Goal: Task Accomplishment & Management: Complete application form

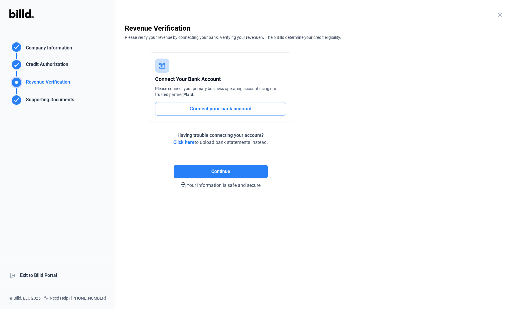
click at [39, 280] on div "logout Exit to Billd Portal" at bounding box center [57, 275] width 115 height 25
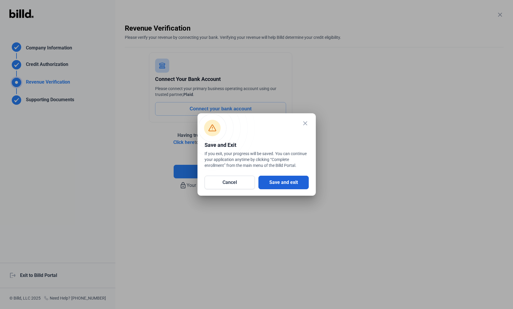
click at [262, 185] on button "Save and exit" at bounding box center [283, 183] width 50 height 14
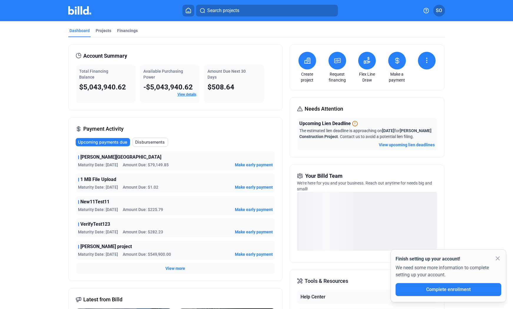
click at [423, 58] on icon at bounding box center [426, 60] width 7 height 7
click at [424, 87] on button "Request waiver" at bounding box center [407, 85] width 54 height 14
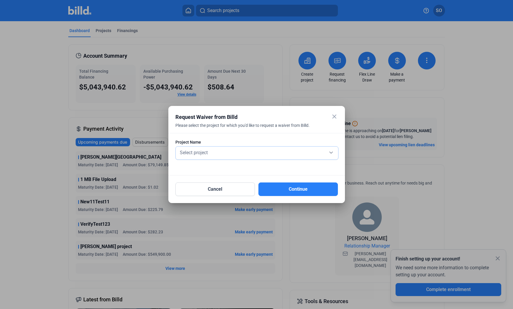
click at [269, 152] on div "Select project" at bounding box center [257, 152] width 157 height 8
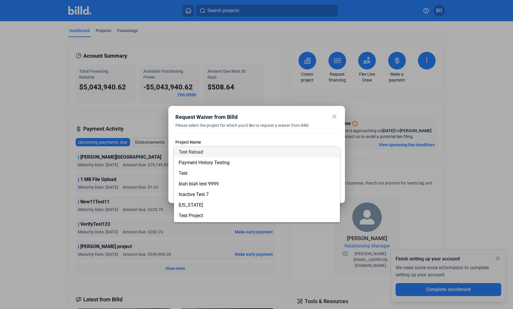
click at [327, 118] on div at bounding box center [256, 154] width 513 height 309
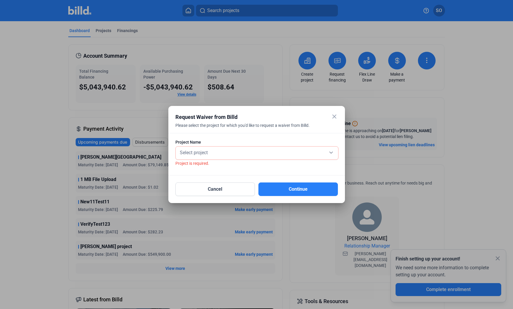
click at [250, 157] on div "Select project" at bounding box center [257, 153] width 157 height 13
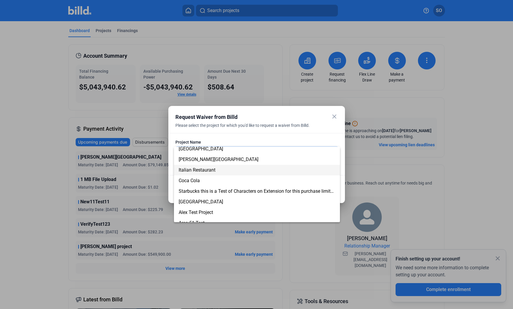
scroll to position [65, 0]
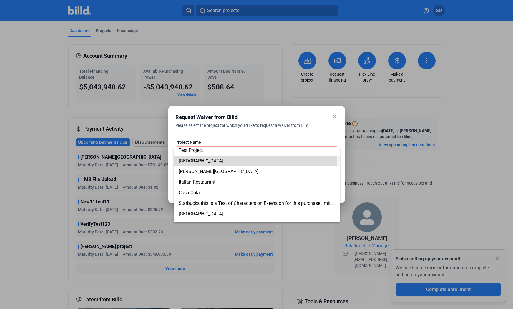
click at [242, 162] on span "[GEOGRAPHIC_DATA]" at bounding box center [257, 161] width 157 height 11
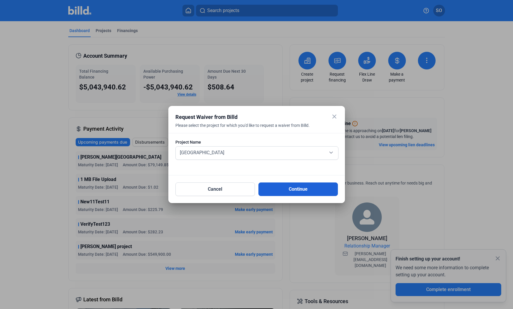
click at [302, 187] on button "Continue" at bounding box center [297, 189] width 79 height 14
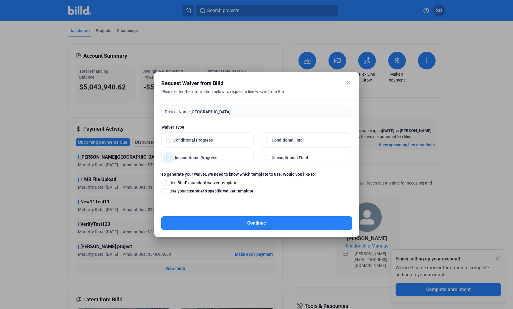
click at [196, 153] on label "Unconditional Progress" at bounding box center [208, 157] width 92 height 15
click at [171, 155] on input "Unconditional Progress" at bounding box center [168, 157] width 5 height 5
radio input "true"
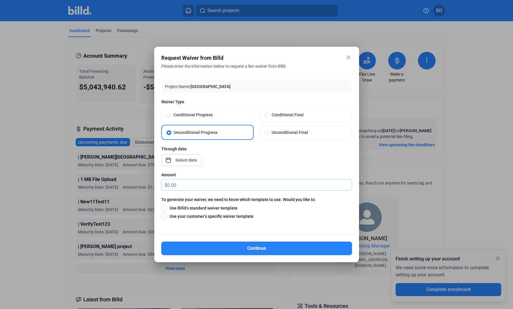
click at [179, 186] on input "text" at bounding box center [259, 184] width 185 height 11
click at [182, 159] on div "close Request Waiver from Billd Please enter the information below to request a…" at bounding box center [256, 154] width 513 height 309
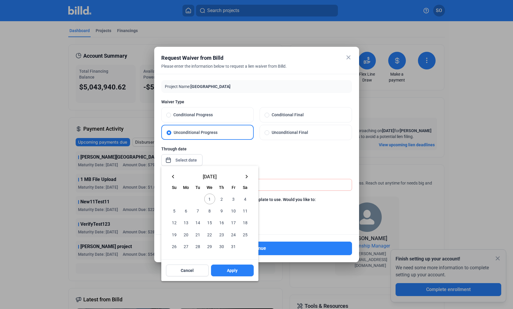
click at [210, 197] on span "1" at bounding box center [209, 199] width 11 height 11
click at [270, 151] on div at bounding box center [256, 154] width 513 height 309
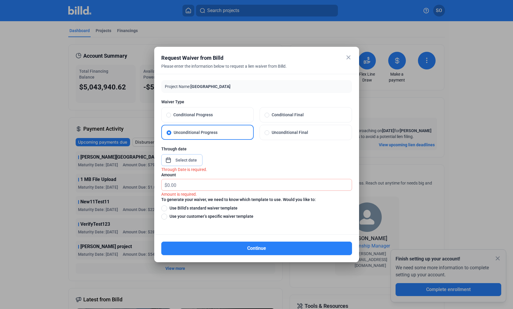
click at [190, 162] on input at bounding box center [186, 160] width 25 height 7
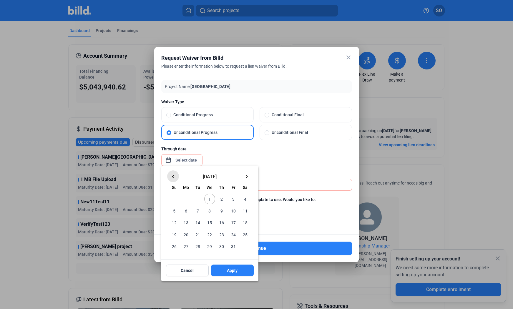
click at [175, 179] on mat-icon "keyboard_arrow_left" at bounding box center [173, 176] width 7 height 7
click at [210, 215] on span "10" at bounding box center [209, 210] width 11 height 11
click at [283, 163] on div at bounding box center [256, 154] width 513 height 309
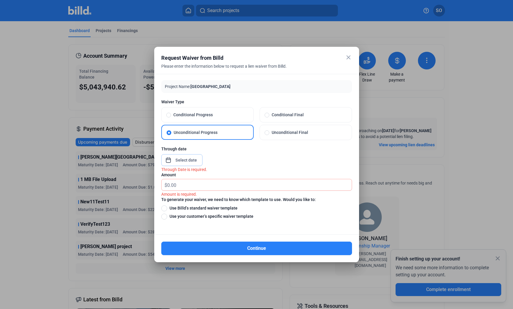
click at [189, 160] on input at bounding box center [186, 160] width 25 height 7
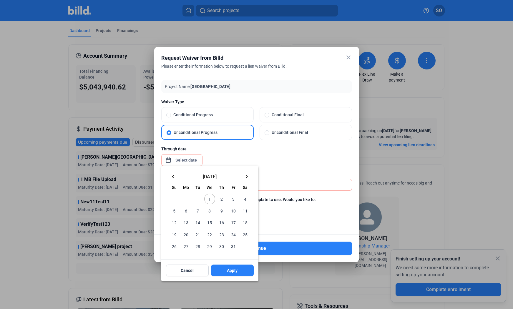
click at [227, 230] on button "23" at bounding box center [222, 235] width 12 height 12
click at [173, 177] on mat-icon "keyboard_arrow_left" at bounding box center [173, 176] width 7 height 7
click at [222, 232] on span "25" at bounding box center [221, 234] width 11 height 11
click at [217, 234] on span "25" at bounding box center [221, 234] width 11 height 11
click at [226, 267] on button "Apply" at bounding box center [232, 271] width 43 height 12
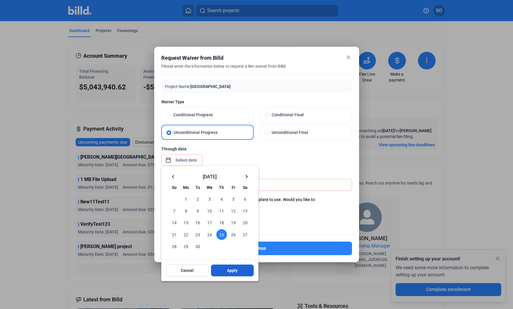
type input "[DATE]"
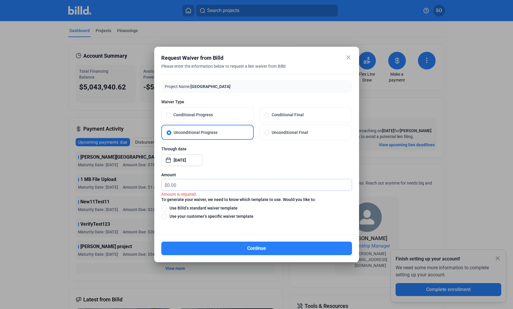
click at [222, 187] on input "text" at bounding box center [259, 184] width 185 height 11
click at [225, 182] on input "text" at bounding box center [259, 184] width 185 height 11
click at [213, 186] on input "text" at bounding box center [259, 184] width 185 height 11
type input "40,000"
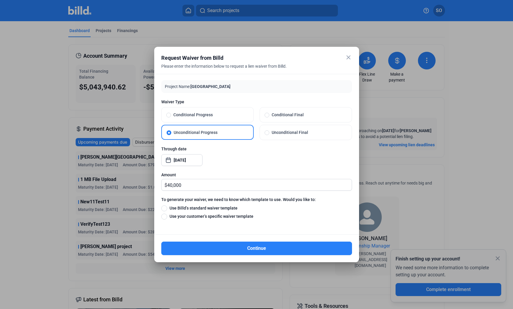
click at [204, 209] on span "Use Billd’s standard waiver template" at bounding box center [202, 208] width 70 height 6
click at [167, 209] on input "Use Billd’s standard waiver template" at bounding box center [164, 208] width 6 height 6
radio input "true"
click at [202, 215] on span "Use your customer’s specific waiver template" at bounding box center [210, 216] width 86 height 6
click at [167, 215] on input "Use your customer’s specific waiver template" at bounding box center [164, 216] width 6 height 6
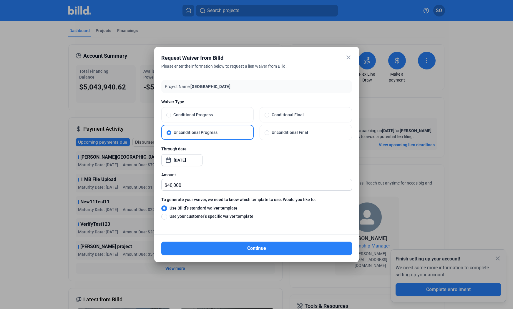
radio input "true"
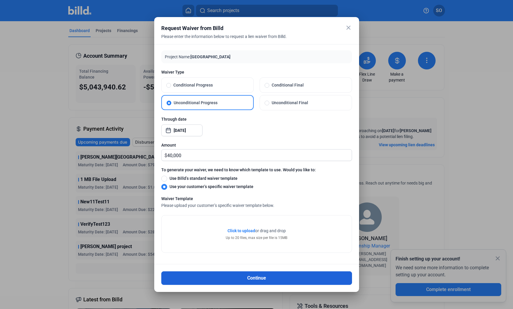
click at [246, 275] on button "Continue" at bounding box center [256, 278] width 191 height 14
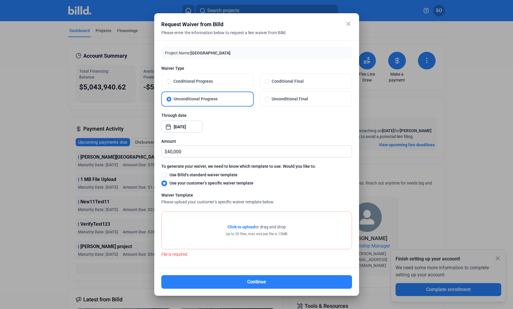
click at [253, 217] on div "Click to upload Tap to upload or drag and drop Up to 20 files, max size per fil…" at bounding box center [257, 230] width 190 height 37
click at [245, 230] on div "Click to upload Tap to upload or drag and drop Up to 20 files, max size per fil…" at bounding box center [257, 230] width 62 height 13
click at [248, 226] on span "Click to upload" at bounding box center [241, 227] width 28 height 5
click at [170, 127] on span "Open calendar" at bounding box center [168, 124] width 14 height 14
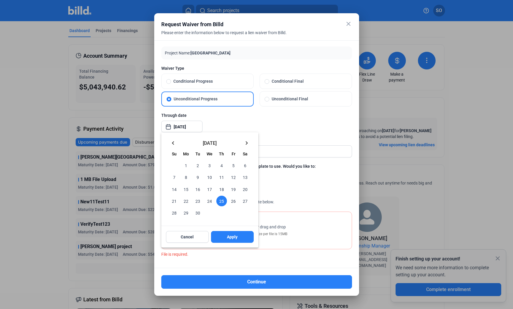
click at [256, 124] on div at bounding box center [256, 154] width 513 height 309
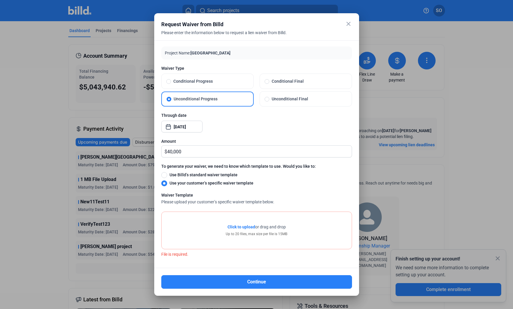
click at [195, 127] on div "close Request Waiver from Billd Please enter the information below to request a…" at bounding box center [256, 154] width 513 height 309
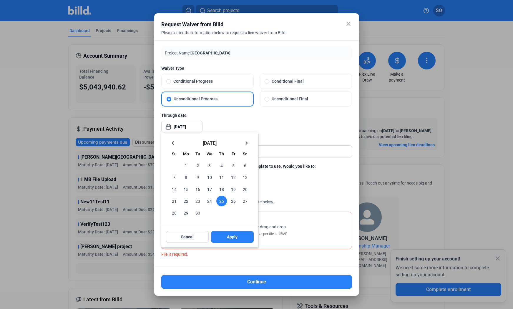
click at [245, 143] on mat-icon "keyboard_arrow_right" at bounding box center [246, 143] width 7 height 7
click at [218, 199] on span "23" at bounding box center [221, 201] width 11 height 11
click at [253, 126] on div at bounding box center [256, 154] width 513 height 309
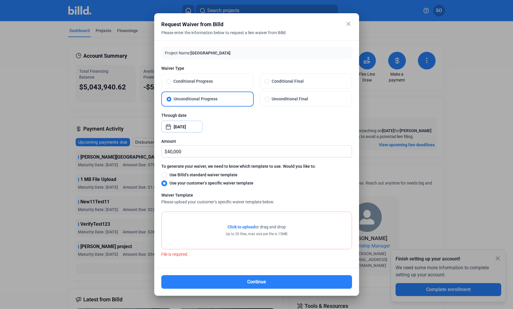
click at [197, 129] on input "[DATE]" at bounding box center [186, 126] width 25 height 7
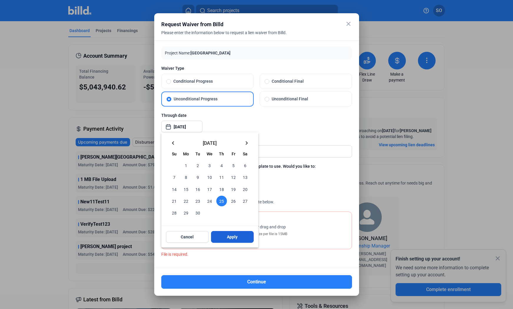
click at [233, 238] on span "Apply" at bounding box center [232, 237] width 11 height 6
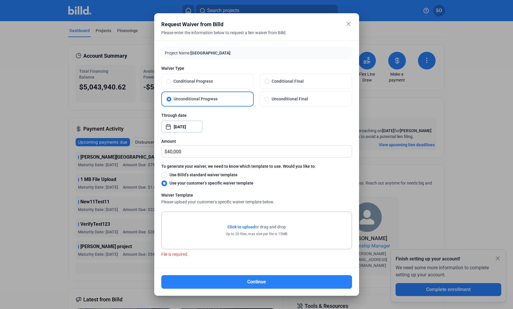
click at [174, 127] on input "[DATE]" at bounding box center [186, 126] width 25 height 7
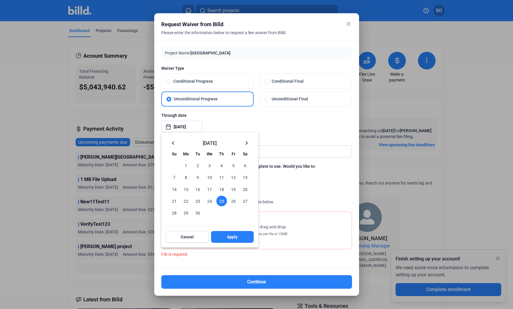
click at [171, 143] on mat-icon "keyboard_arrow_left" at bounding box center [173, 143] width 7 height 7
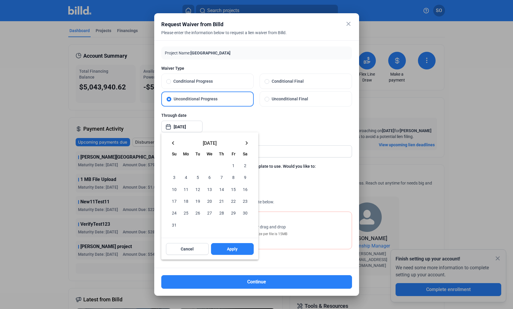
click at [188, 214] on span "25" at bounding box center [186, 212] width 11 height 11
click at [231, 251] on span "Apply" at bounding box center [232, 249] width 11 height 6
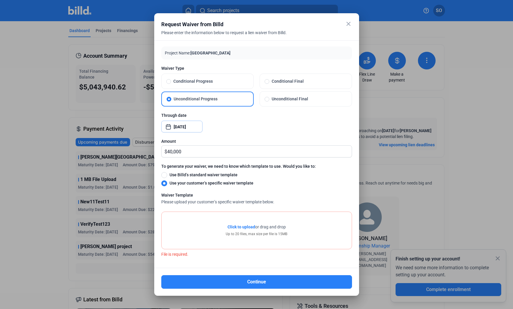
click at [172, 127] on span "Open calendar" at bounding box center [168, 124] width 14 height 14
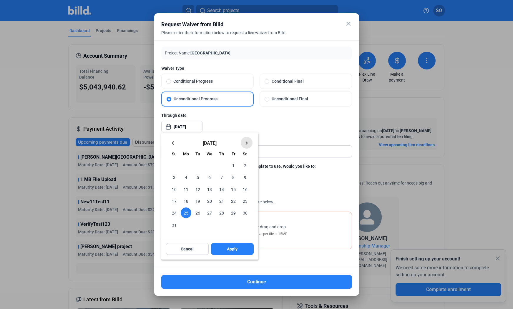
click at [247, 144] on mat-icon "keyboard_arrow_right" at bounding box center [246, 143] width 7 height 7
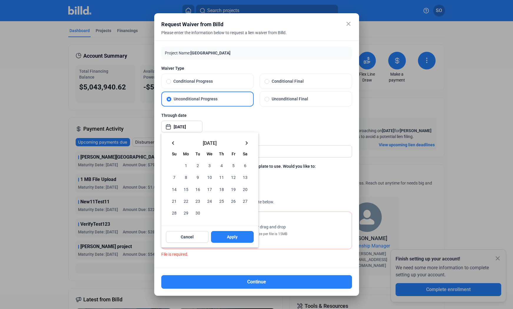
click at [247, 144] on mat-icon "keyboard_arrow_right" at bounding box center [246, 143] width 7 height 7
click at [211, 167] on span "1" at bounding box center [209, 165] width 11 height 11
click at [233, 203] on span "24" at bounding box center [233, 201] width 11 height 11
click at [235, 236] on span "Apply" at bounding box center [232, 237] width 11 height 6
type input "[DATE]"
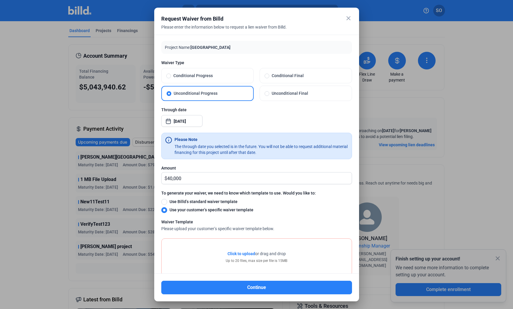
drag, startPoint x: 279, startPoint y: 152, endPoint x: 168, endPoint y: 141, distance: 111.0
click at [168, 141] on div "Please Note The through date you selected is in the future. You will not be abl…" at bounding box center [256, 146] width 191 height 26
click at [215, 140] on div "Please Note The through date you selected is in the future. You will not be abl…" at bounding box center [262, 146] width 174 height 19
drag, startPoint x: 272, startPoint y: 154, endPoint x: 167, endPoint y: 139, distance: 106.2
click at [167, 139] on div "Please Note The through date you selected is in the future. You will not be abl…" at bounding box center [256, 146] width 191 height 26
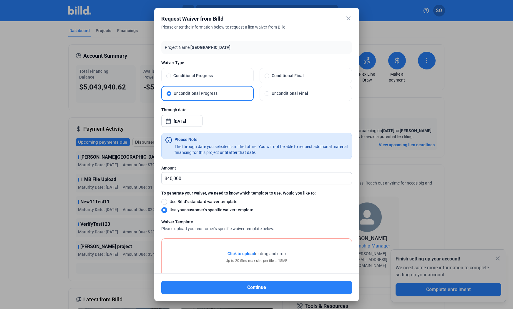
click at [167, 139] on icon at bounding box center [168, 140] width 7 height 7
click at [166, 137] on icon at bounding box center [168, 140] width 7 height 7
drag, startPoint x: 275, startPoint y: 152, endPoint x: 157, endPoint y: 134, distance: 120.2
click at [157, 134] on div "Project Name: [GEOGRAPHIC_DATA] Warehouse Waiver Type Conditional Progress Cond…" at bounding box center [256, 154] width 205 height 239
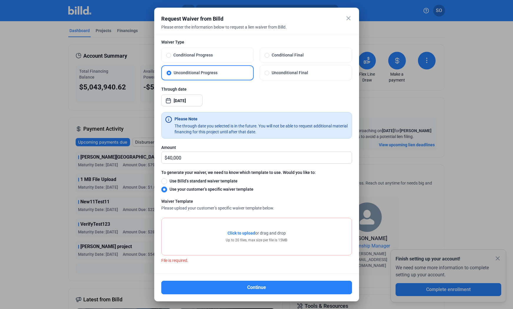
scroll to position [21, 0]
click at [195, 56] on span "Conditional Progress" at bounding box center [210, 55] width 78 height 6
click at [171, 56] on input "Conditional Progress" at bounding box center [168, 54] width 5 height 5
radio input "true"
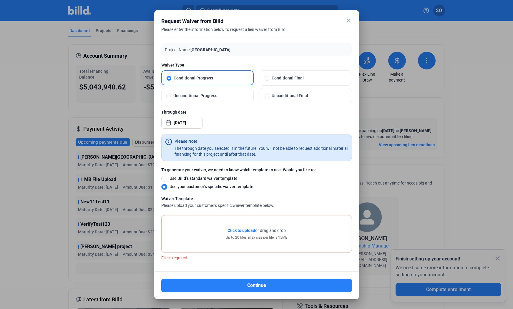
scroll to position [0, 0]
click at [183, 122] on div "close Request Waiver from Billd Please enter the information below to request a…" at bounding box center [256, 154] width 513 height 309
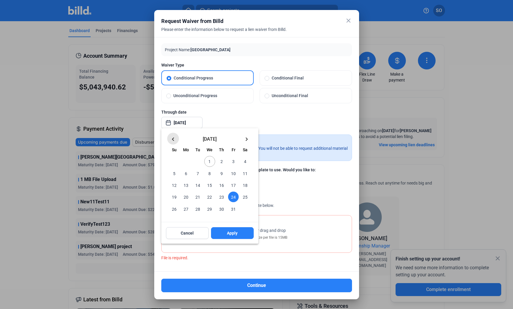
click at [176, 140] on mat-icon "keyboard_arrow_left" at bounding box center [173, 139] width 7 height 7
click at [228, 196] on span "26" at bounding box center [233, 197] width 11 height 11
click at [224, 197] on span "25" at bounding box center [221, 197] width 11 height 11
click at [236, 230] on span "Apply" at bounding box center [232, 233] width 11 height 6
type input "[DATE]"
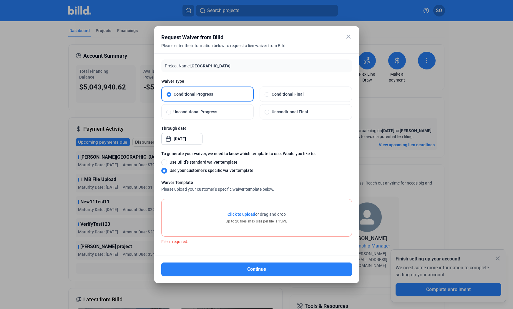
click at [169, 109] on span at bounding box center [168, 111] width 5 height 5
click at [169, 109] on input "Unconditional Progress" at bounding box center [168, 111] width 5 height 5
radio input "true"
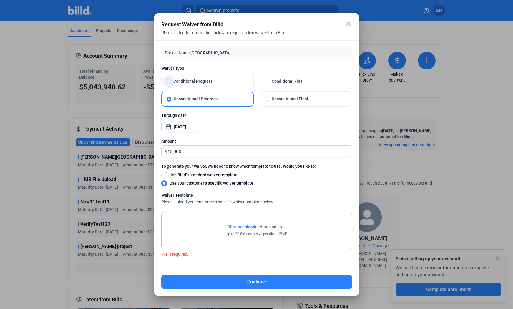
click at [166, 84] on label "Conditional Progress" at bounding box center [208, 81] width 92 height 15
click at [166, 84] on input "Conditional Progress" at bounding box center [168, 81] width 5 height 5
radio input "true"
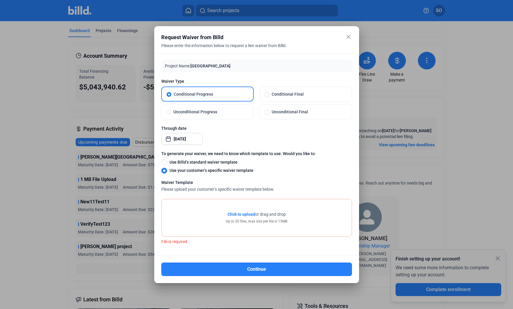
click at [348, 36] on mat-icon "close" at bounding box center [348, 36] width 7 height 7
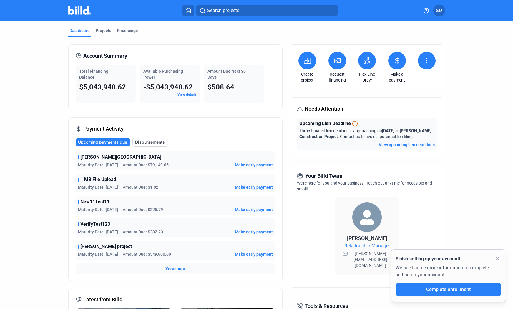
click at [437, 11] on span "SO" at bounding box center [439, 10] width 6 height 7
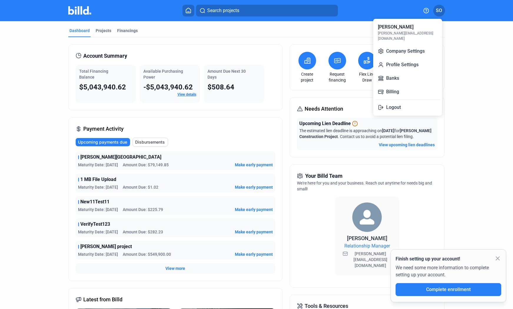
click at [460, 56] on div at bounding box center [256, 154] width 513 height 309
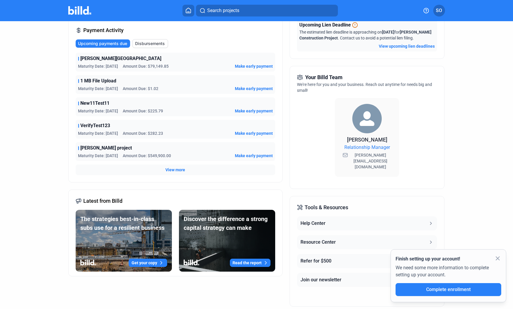
scroll to position [116, 0]
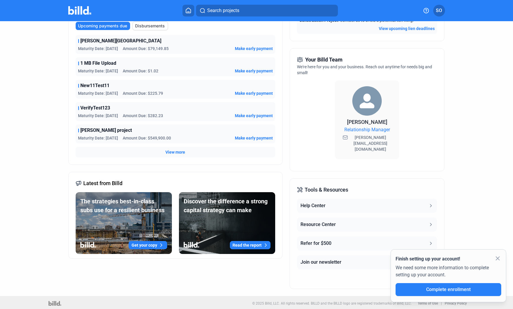
click at [330, 224] on div "Resource Center" at bounding box center [317, 224] width 35 height 7
